Goal: Information Seeking & Learning: Learn about a topic

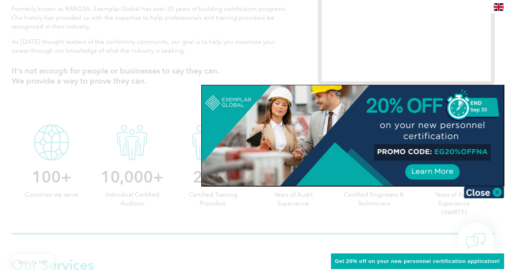
scroll to position [322, 0]
drag, startPoint x: 497, startPoint y: 190, endPoint x: 485, endPoint y: 188, distance: 13.1
click at [497, 190] on img at bounding box center [484, 192] width 40 height 12
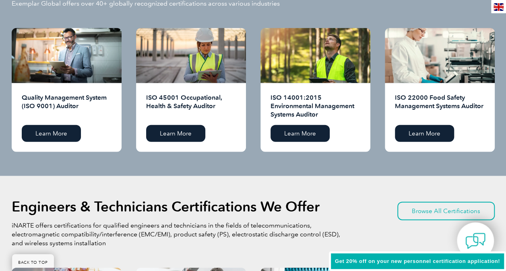
scroll to position [885, 0]
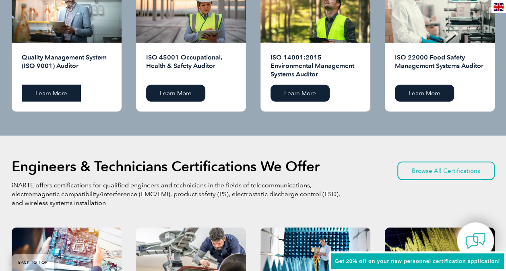
click at [47, 97] on link "Learn More" at bounding box center [51, 93] width 59 height 17
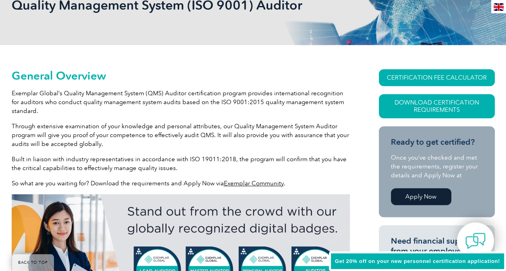
scroll to position [152, 0]
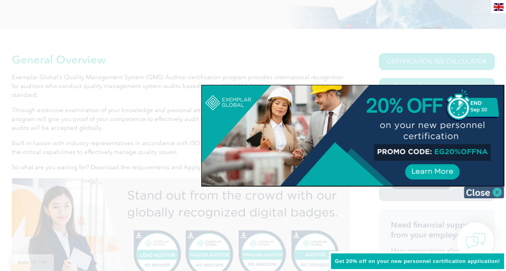
click at [481, 192] on img at bounding box center [484, 192] width 40 height 12
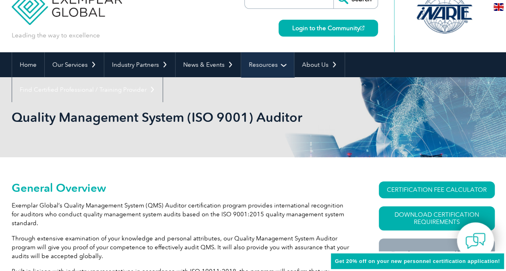
scroll to position [0, 0]
